Goal: Task Accomplishment & Management: Manage account settings

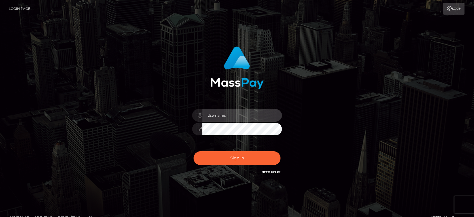
drag, startPoint x: 273, startPoint y: 112, endPoint x: 272, endPoint y: 118, distance: 6.2
click at [274, 112] on input "text" at bounding box center [242, 115] width 80 height 13
type input "Ivan.B2"
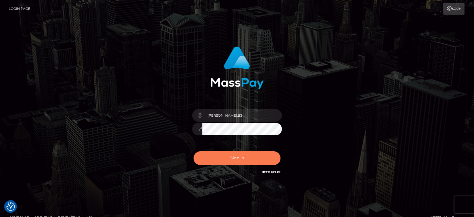
click at [234, 159] on button "Sign in" at bounding box center [237, 158] width 87 height 14
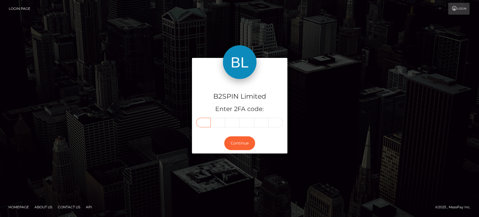
click at [204, 123] on input "text" at bounding box center [203, 123] width 15 height 10
type input "9"
type input "6"
type input "1"
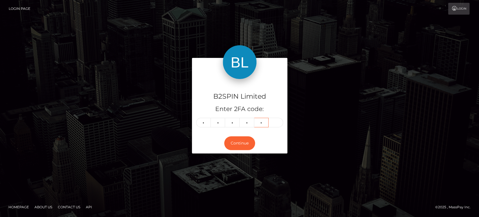
type input "9"
type input "2"
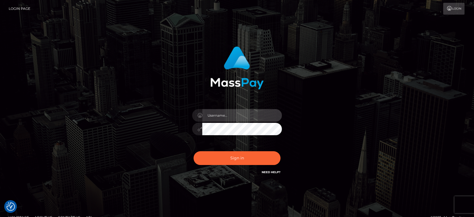
click at [236, 112] on input "text" at bounding box center [242, 115] width 80 height 13
type input "Ivan.B2"
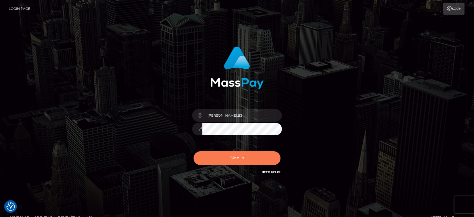
click at [242, 157] on button "Sign in" at bounding box center [237, 158] width 87 height 14
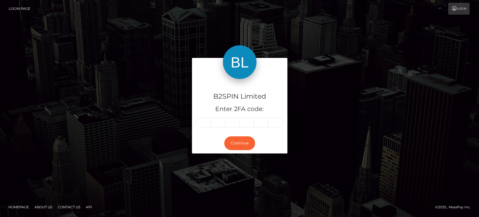
click at [206, 123] on input "text" at bounding box center [203, 123] width 15 height 10
type input "3"
type input "4"
type input "8"
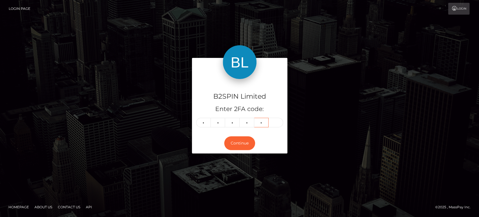
type input "5"
type input "1"
click at [235, 141] on button "Continue" at bounding box center [239, 143] width 31 height 14
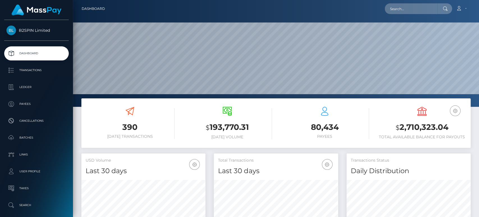
scroll to position [99, 124]
click at [421, 132] on h3 "$ 2,710,323.04" at bounding box center [421, 126] width 89 height 11
click at [422, 127] on h3 "$ 2,710,323.04" at bounding box center [421, 126] width 89 height 11
copy h3 "2,710,323.04"
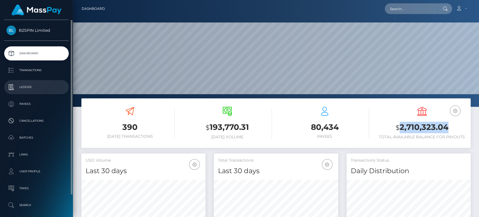
click at [30, 94] on link "Ledger" at bounding box center [36, 87] width 65 height 14
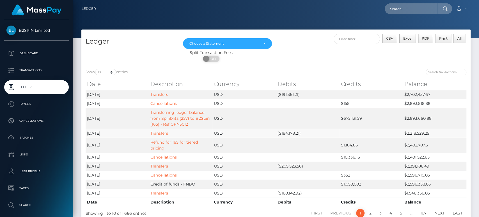
click at [287, 134] on td "($184,178.21)" at bounding box center [307, 132] width 63 height 9
click at [291, 134] on td "($184,178.21)" at bounding box center [307, 132] width 63 height 9
copy td "184,178.21"
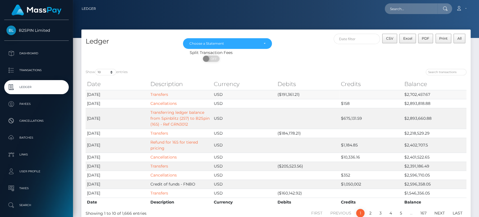
click at [282, 91] on td "($191,361.21)" at bounding box center [307, 94] width 63 height 9
copy td "191,361.21"
